Goal: Task Accomplishment & Management: Use online tool/utility

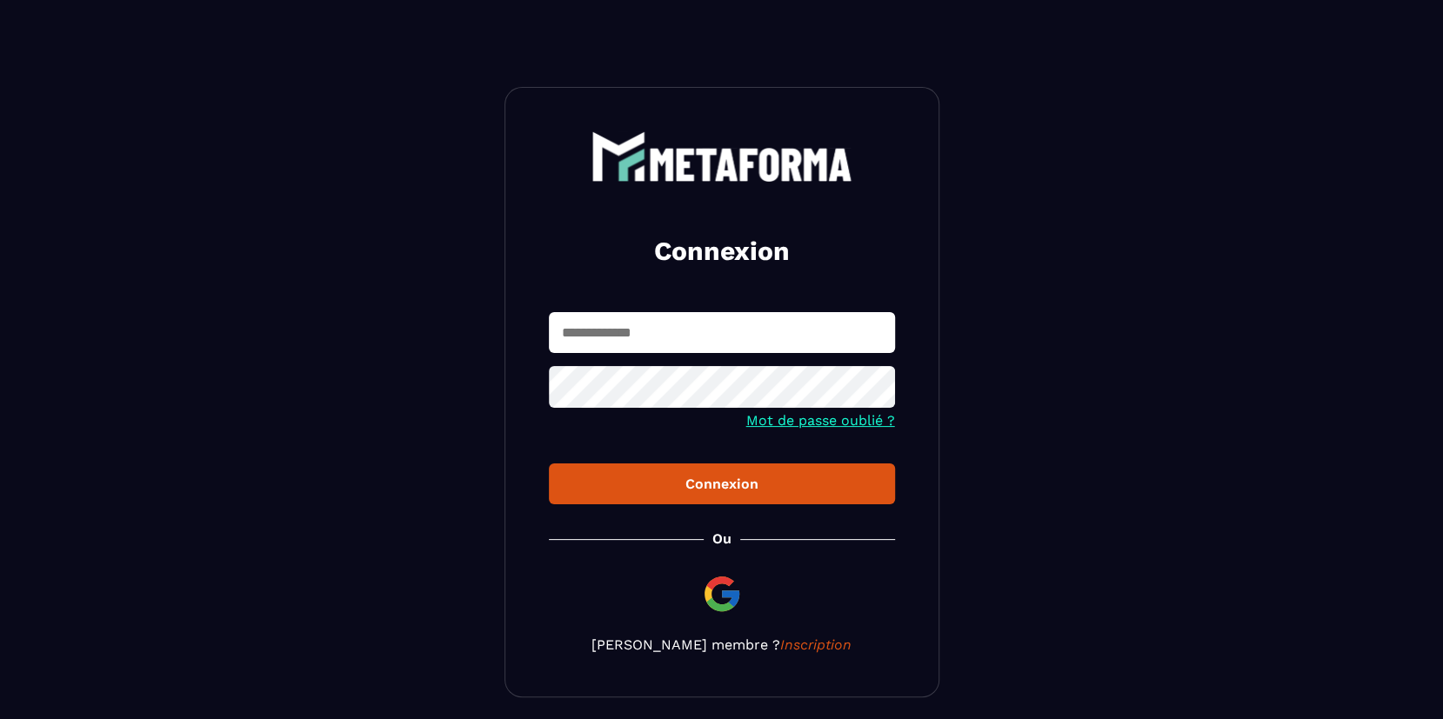
click at [647, 334] on input "text" at bounding box center [722, 332] width 346 height 41
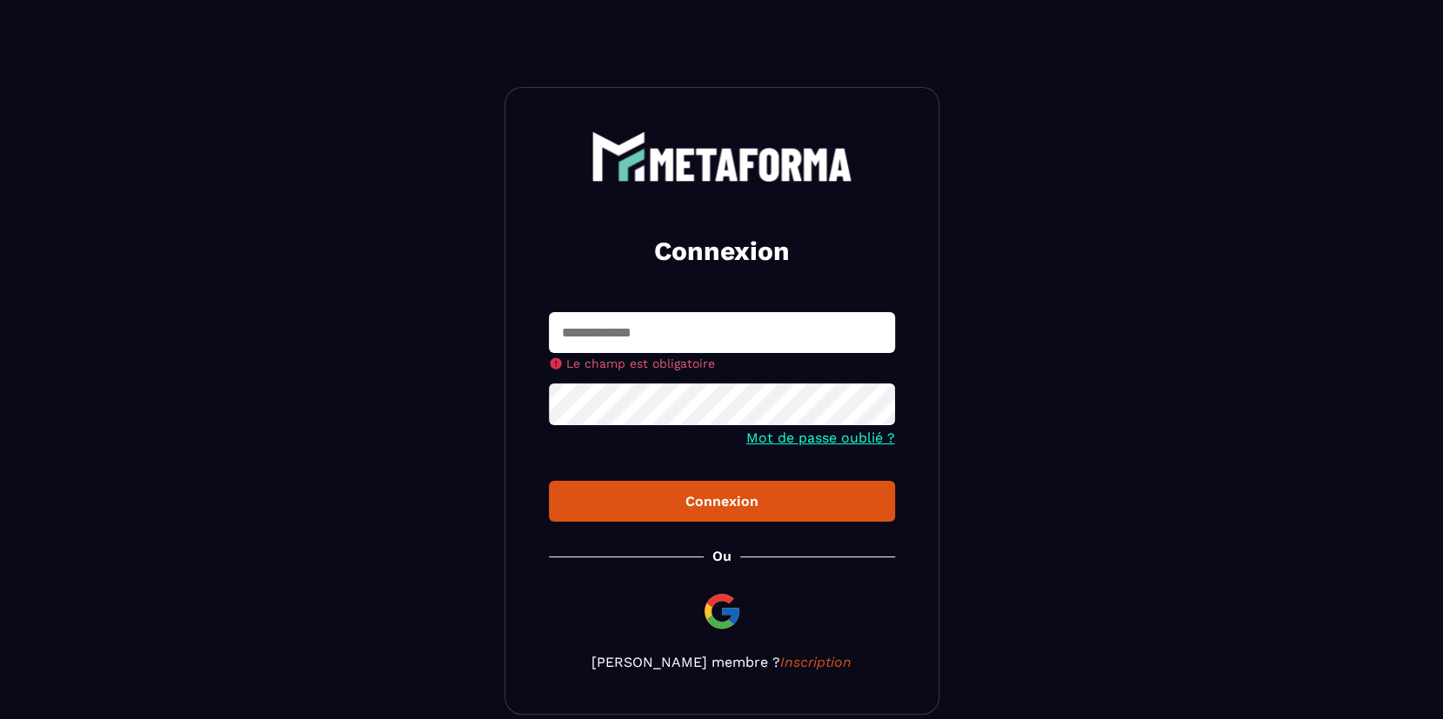
type input "**********"
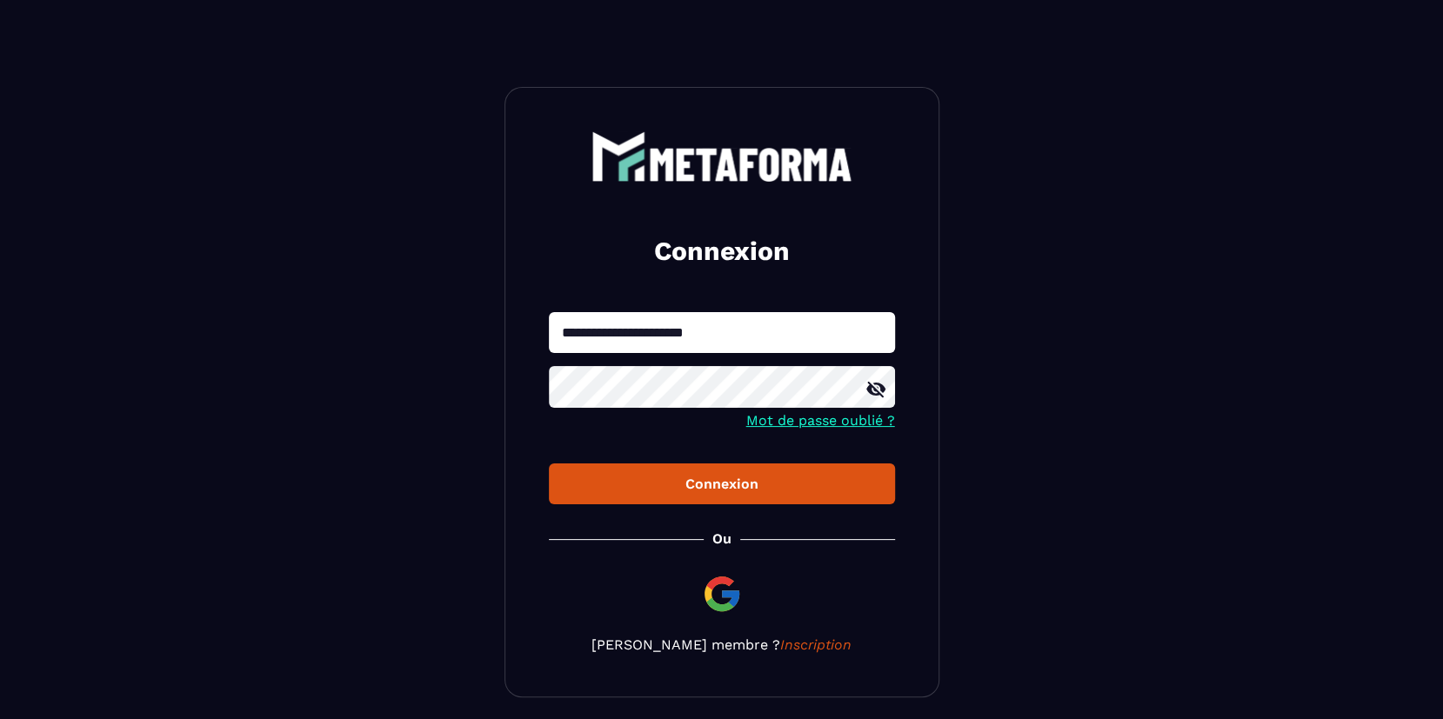
click at [763, 485] on div "Connexion" at bounding box center [722, 484] width 318 height 17
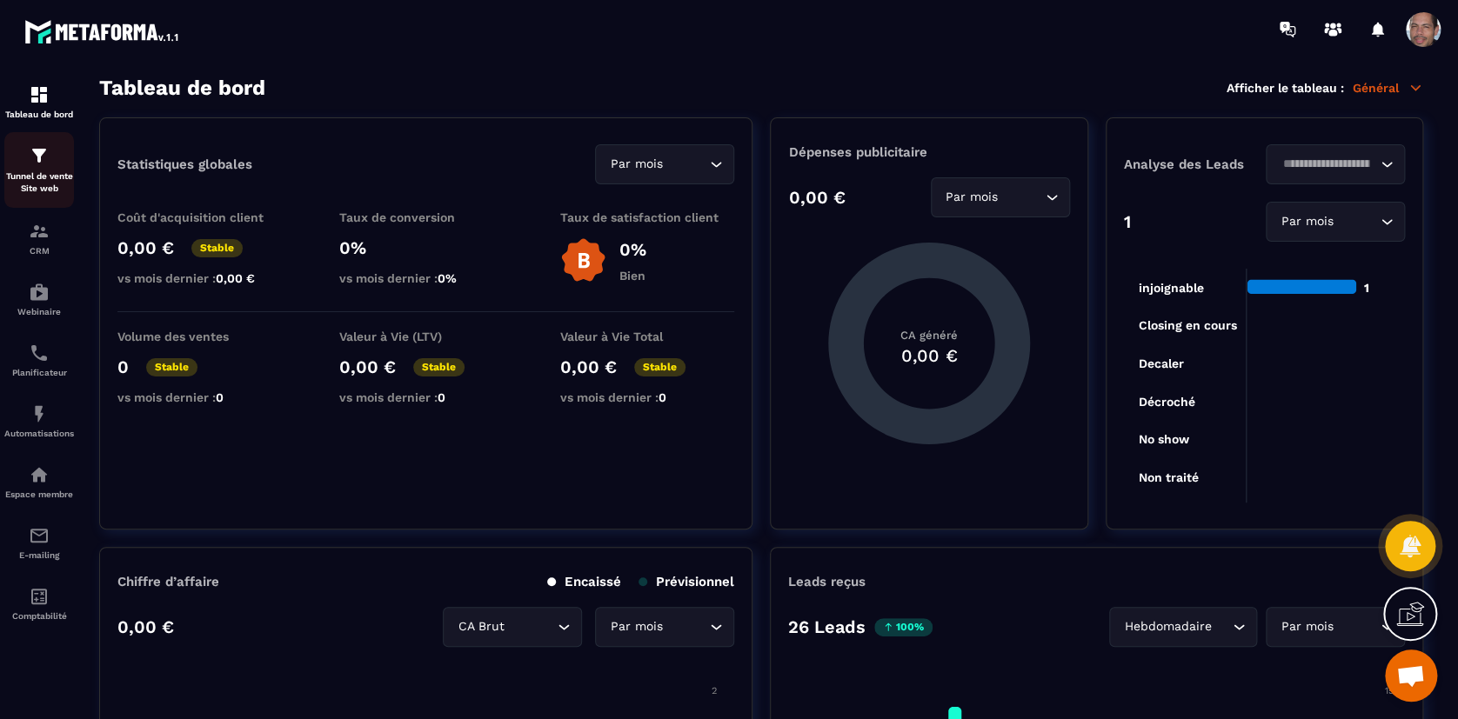
click at [46, 163] on img at bounding box center [39, 155] width 21 height 21
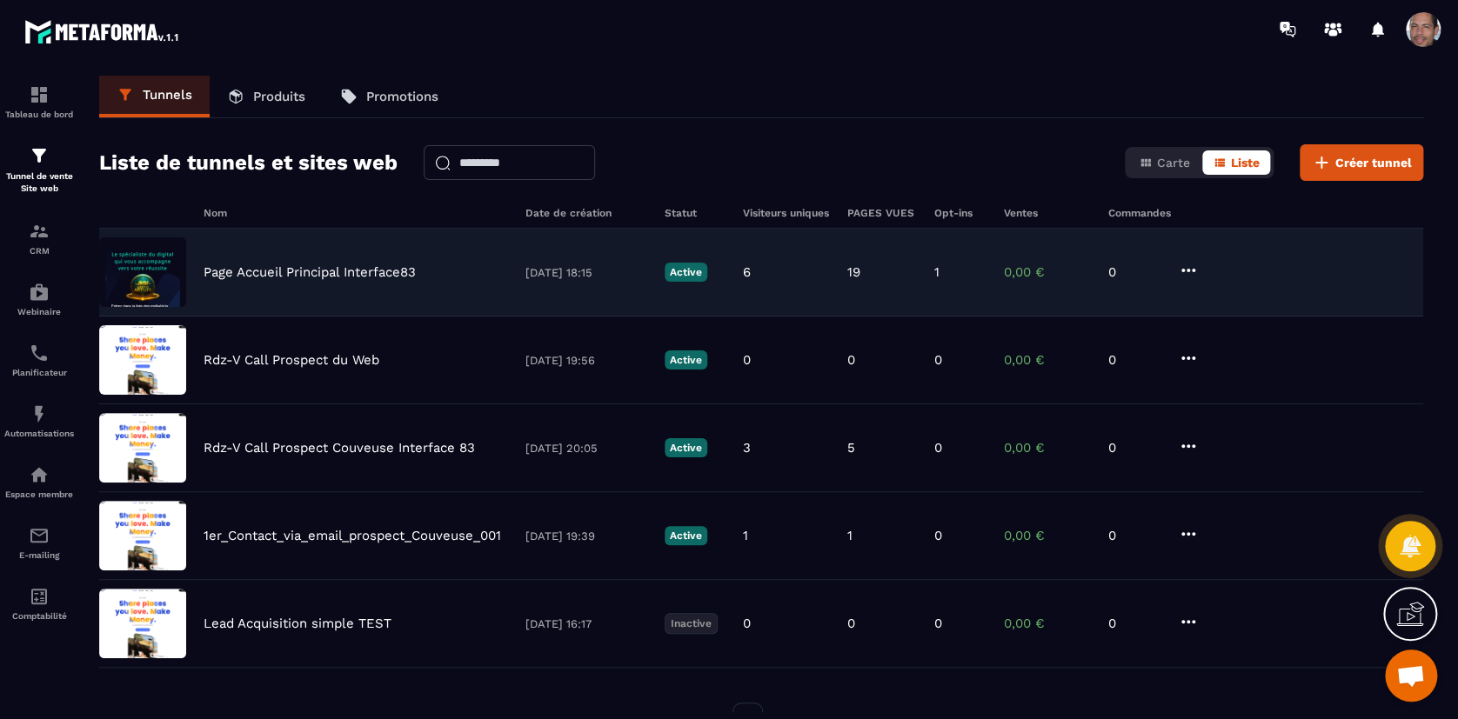
click at [119, 270] on img at bounding box center [142, 272] width 87 height 70
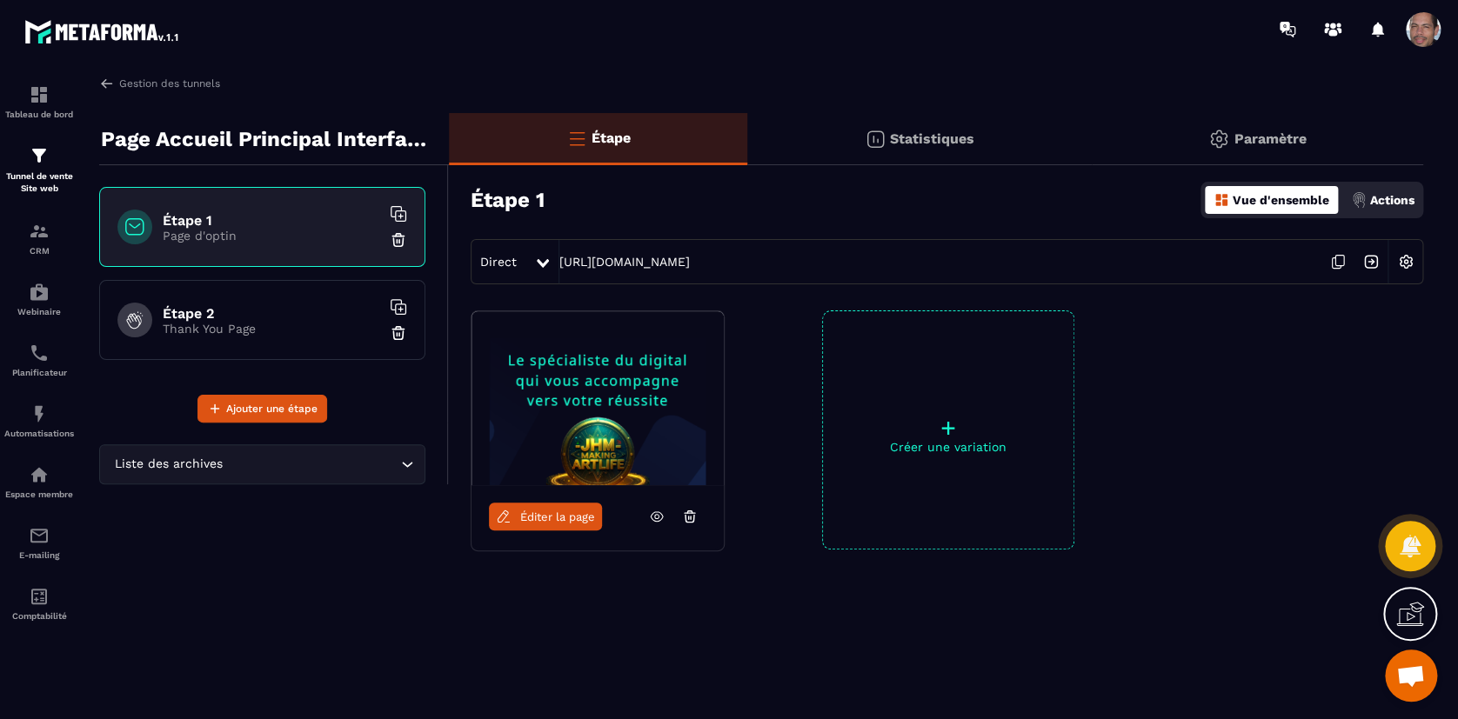
click at [544, 521] on span "Éditer la page" at bounding box center [557, 517] width 75 height 13
